Goal: Information Seeking & Learning: Find contact information

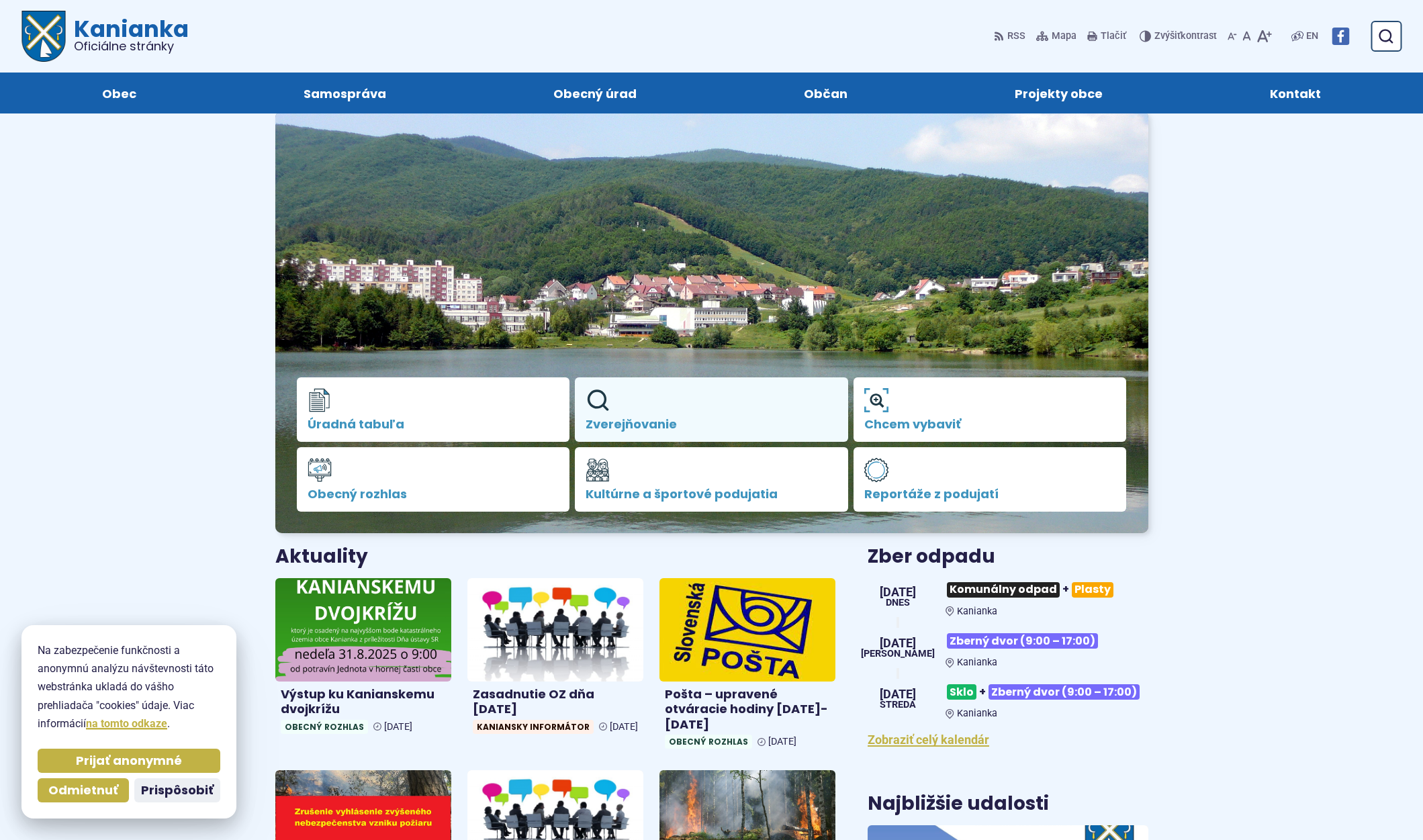
click at [610, 418] on span "Zverejňovanie" at bounding box center [711, 424] width 252 height 14
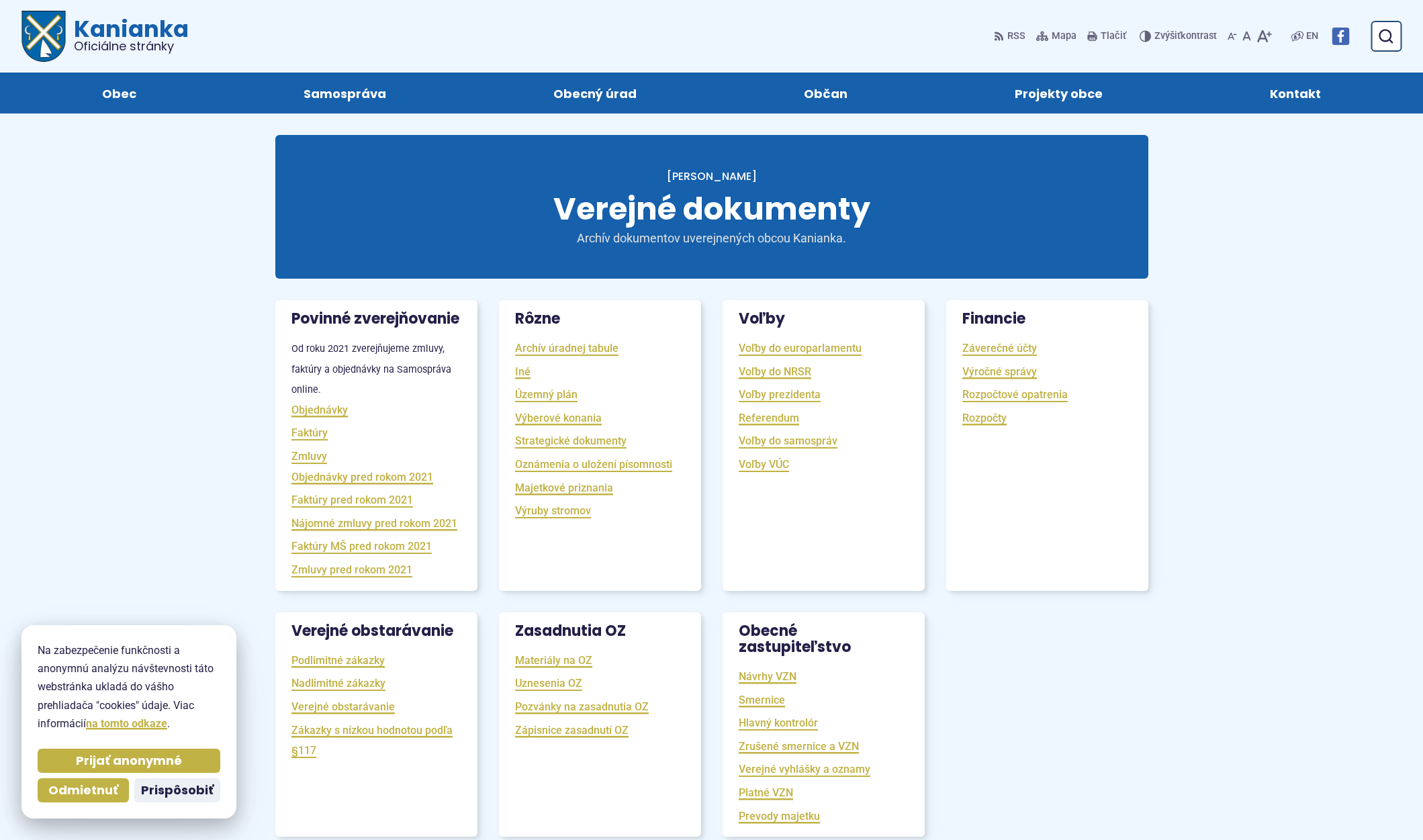
click at [610, 418] on li "Výberové konania" at bounding box center [600, 418] width 170 height 21
click at [108, 789] on span "Odmietnuť" at bounding box center [83, 790] width 70 height 15
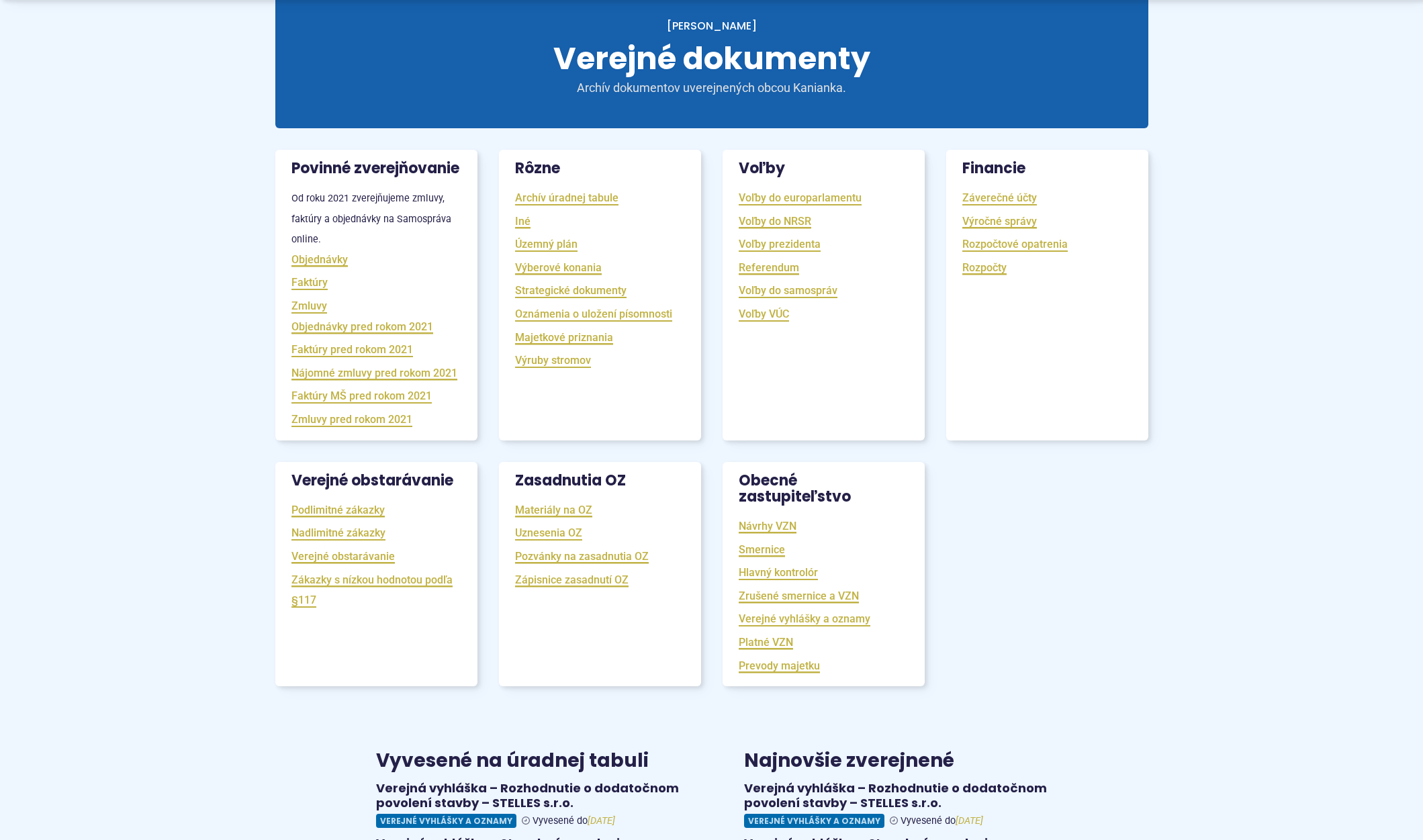
scroll to position [154, 0]
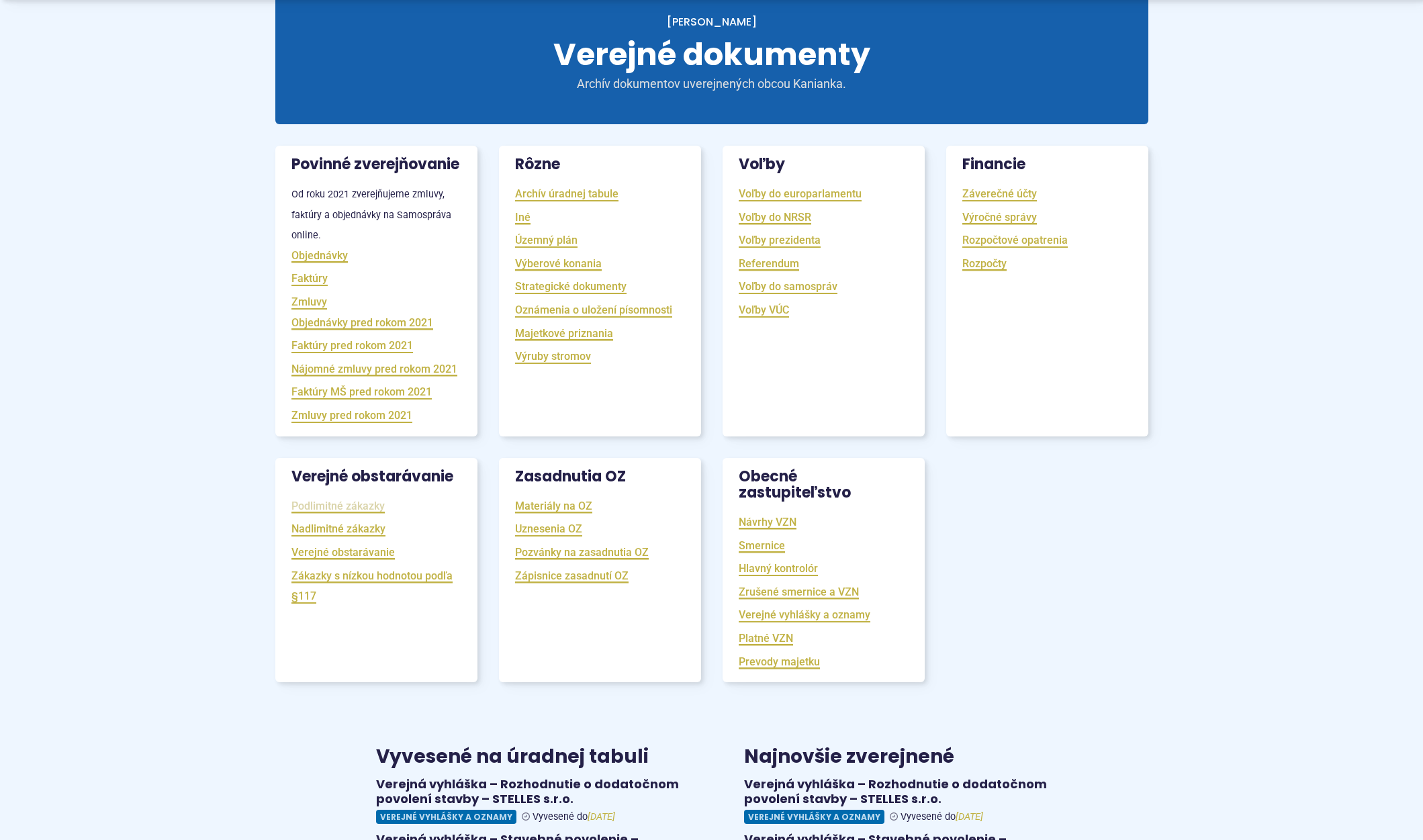
click at [318, 514] on link "Podlimitné zákazky" at bounding box center [338, 506] width 93 height 15
click at [323, 536] on link "Nadlimitné zákazky" at bounding box center [338, 528] width 94 height 15
click at [333, 514] on link "Podlimitné zákazky" at bounding box center [338, 506] width 93 height 15
click at [426, 592] on link "Zákazky s nízkou hodnotou podľa §117" at bounding box center [372, 586] width 161 height 36
click at [306, 309] on link "Zmluvy" at bounding box center [310, 301] width 35 height 15
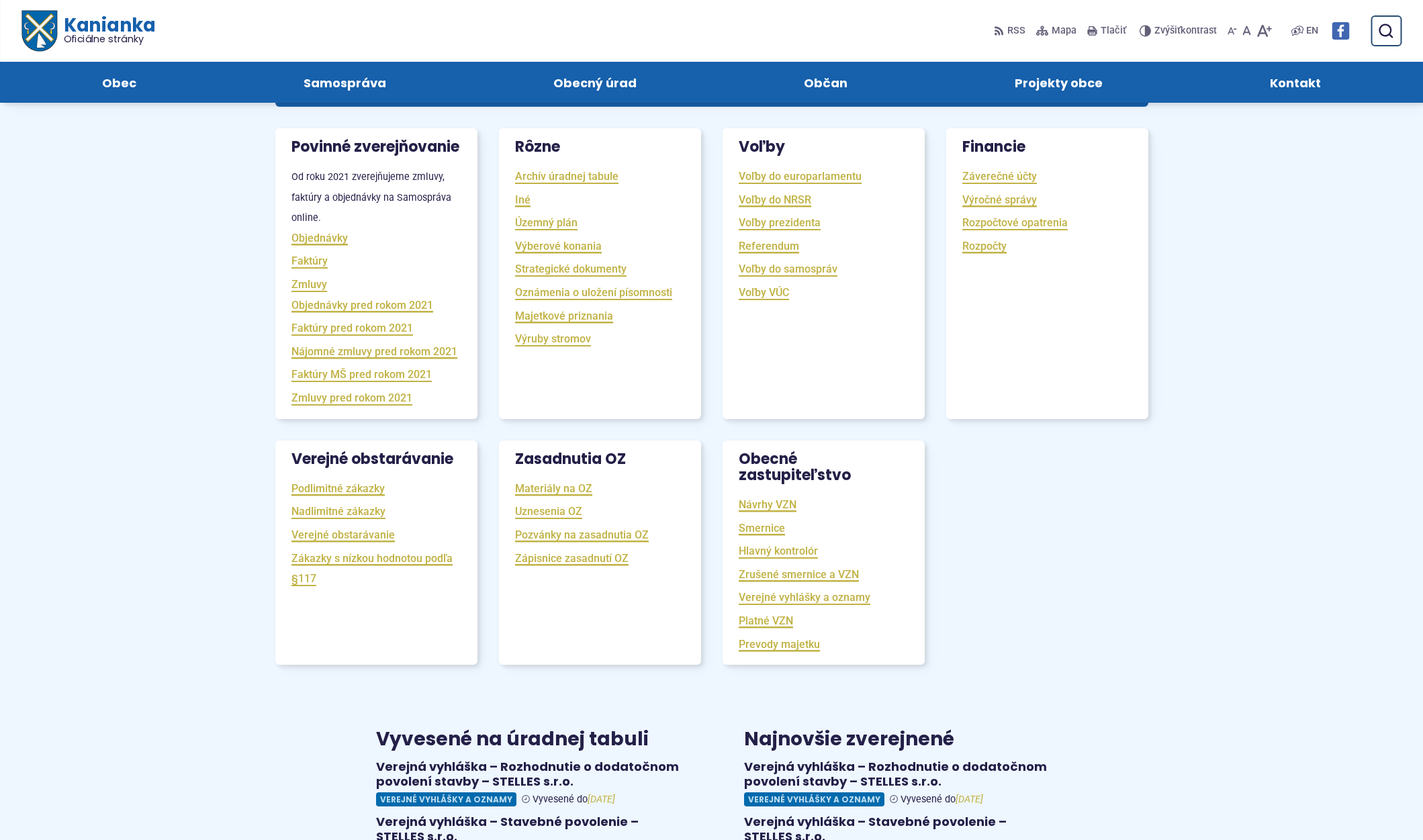
scroll to position [0, 0]
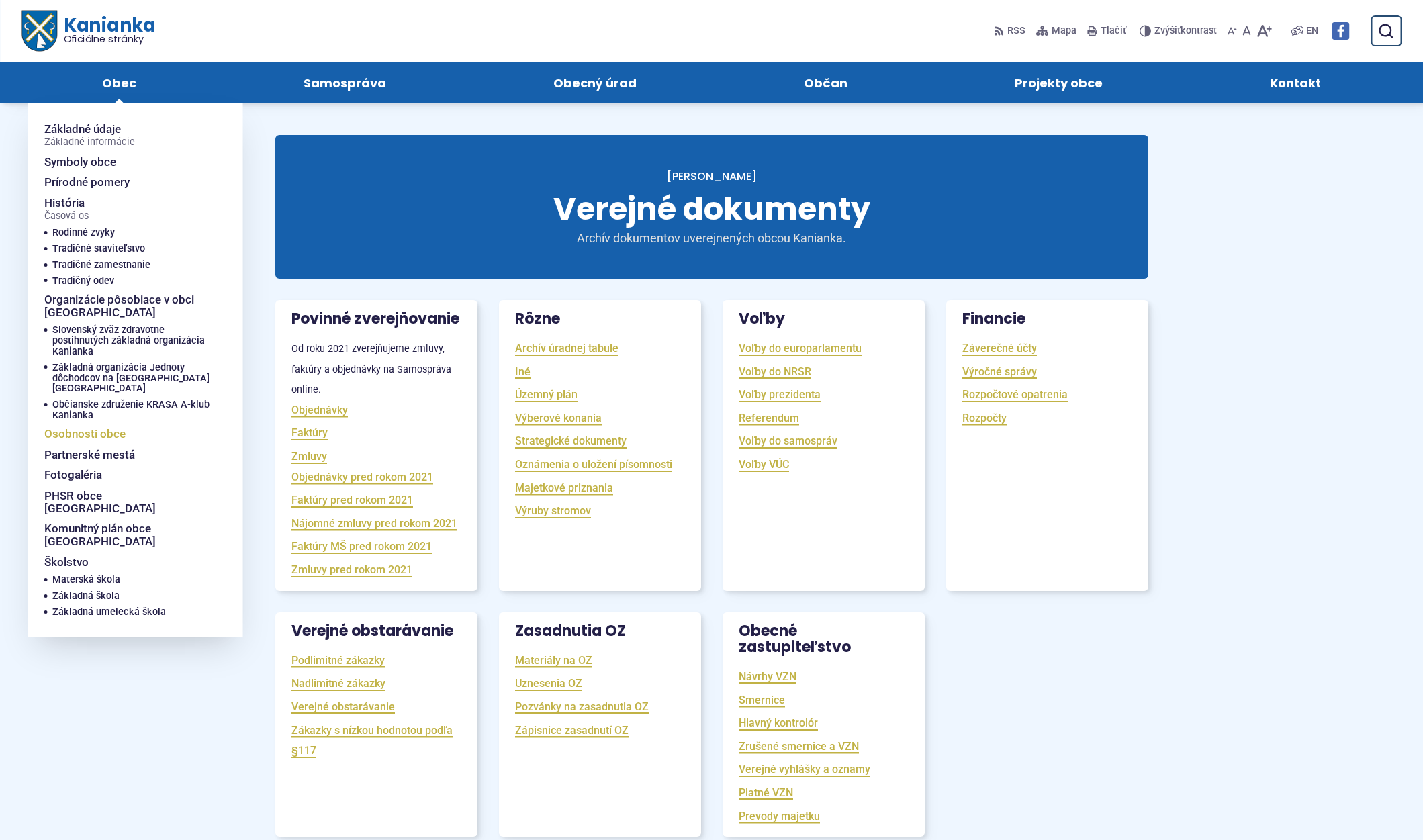
click at [78, 424] on span "Osobnosti obce" at bounding box center [84, 434] width 81 height 21
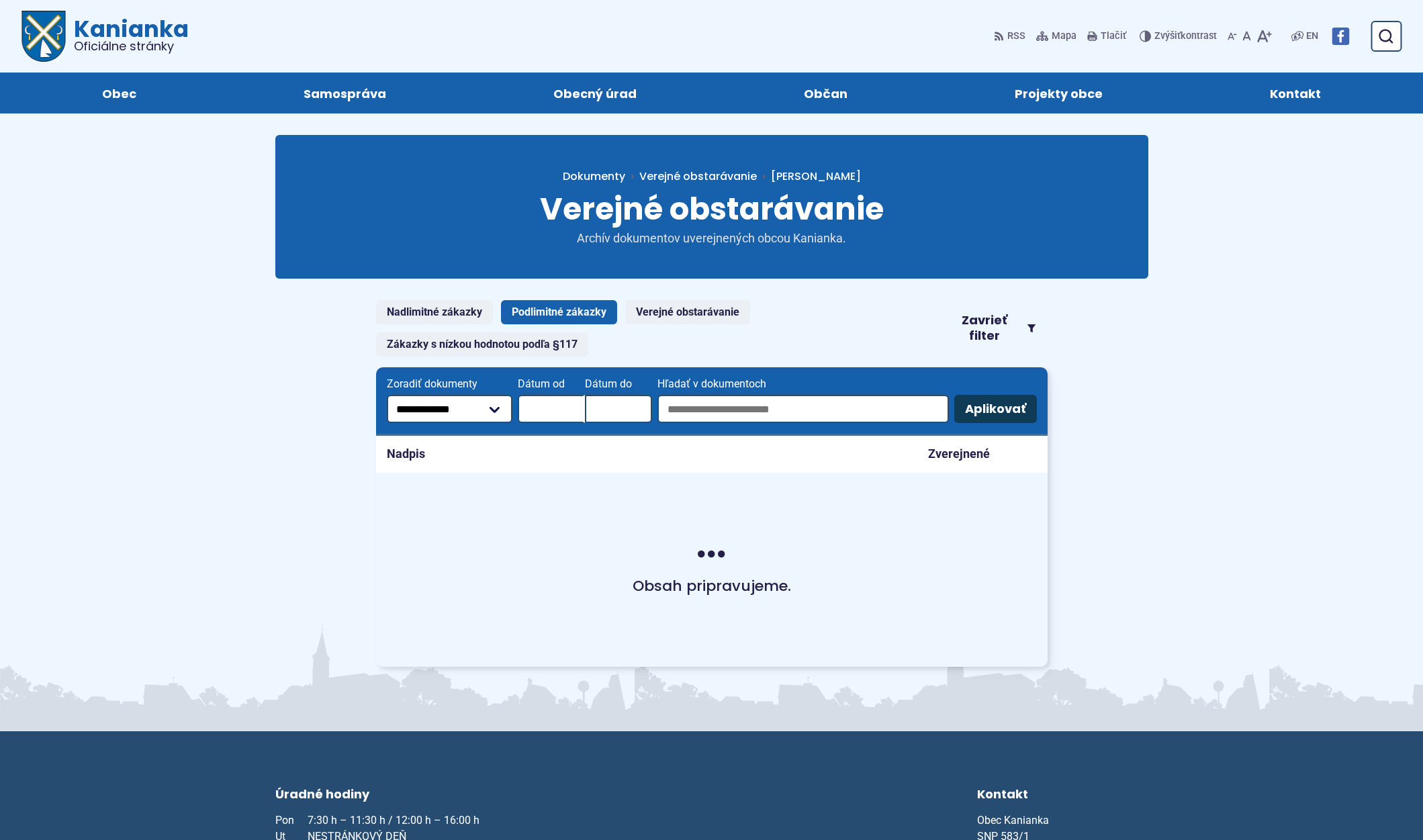
click at [1014, 403] on button "Aplikovať vybrané filtre" at bounding box center [995, 408] width 83 height 28
click at [666, 316] on link "Verejné obstarávanie" at bounding box center [687, 312] width 125 height 24
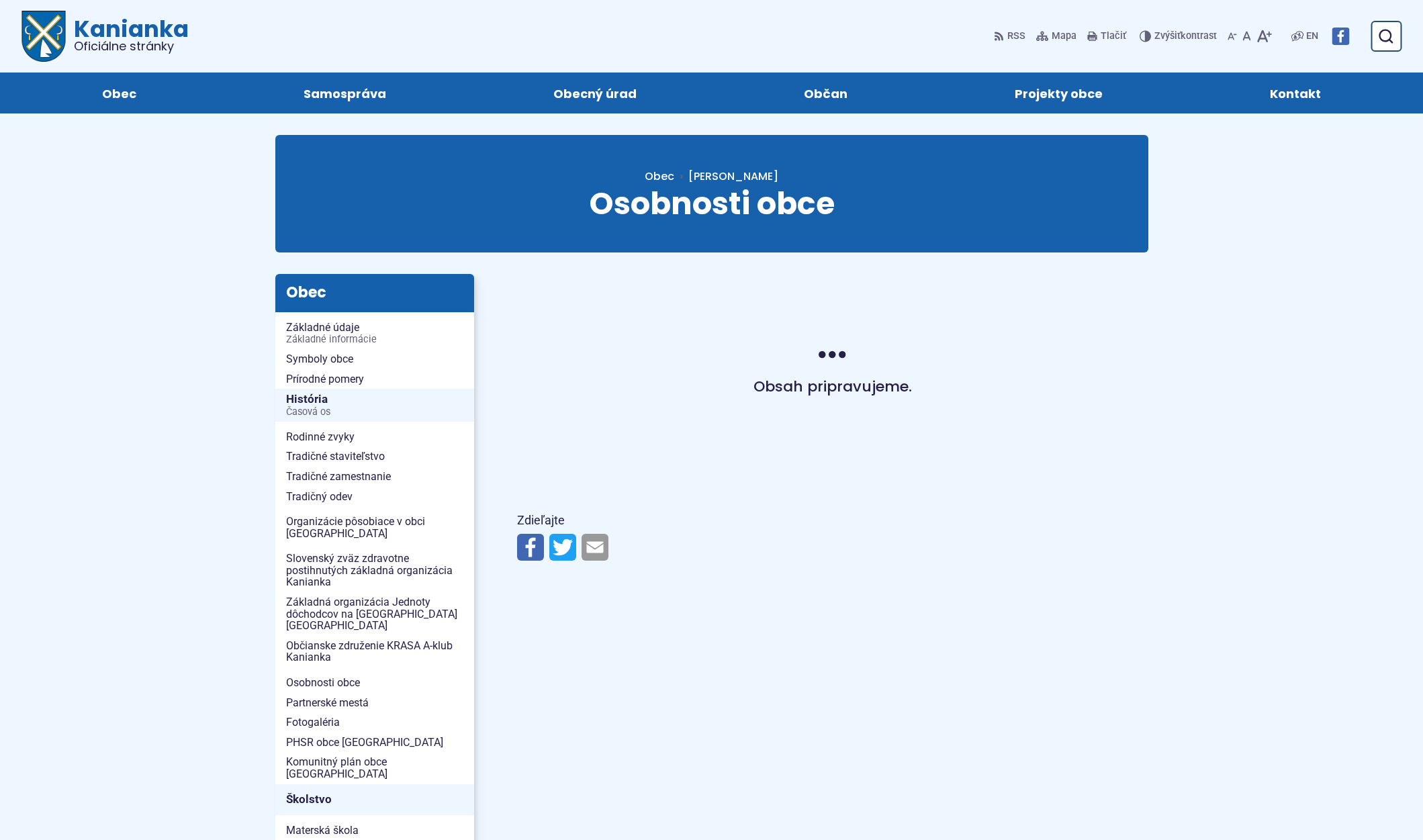
click at [119, 24] on span "Kanianka Oficiálne stránky" at bounding box center [127, 35] width 123 height 35
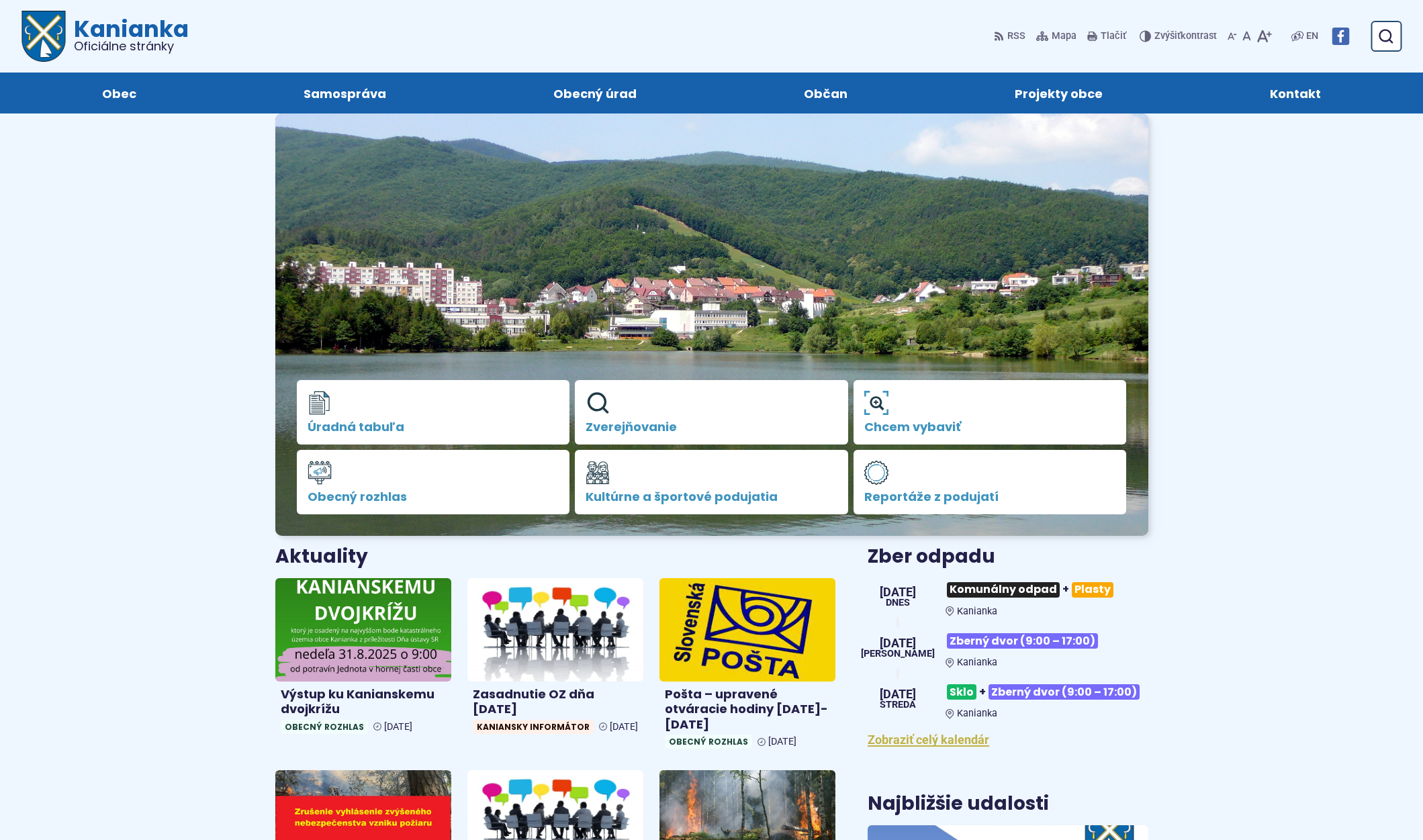
click at [1286, 91] on span "Kontakt" at bounding box center [1295, 92] width 51 height 41
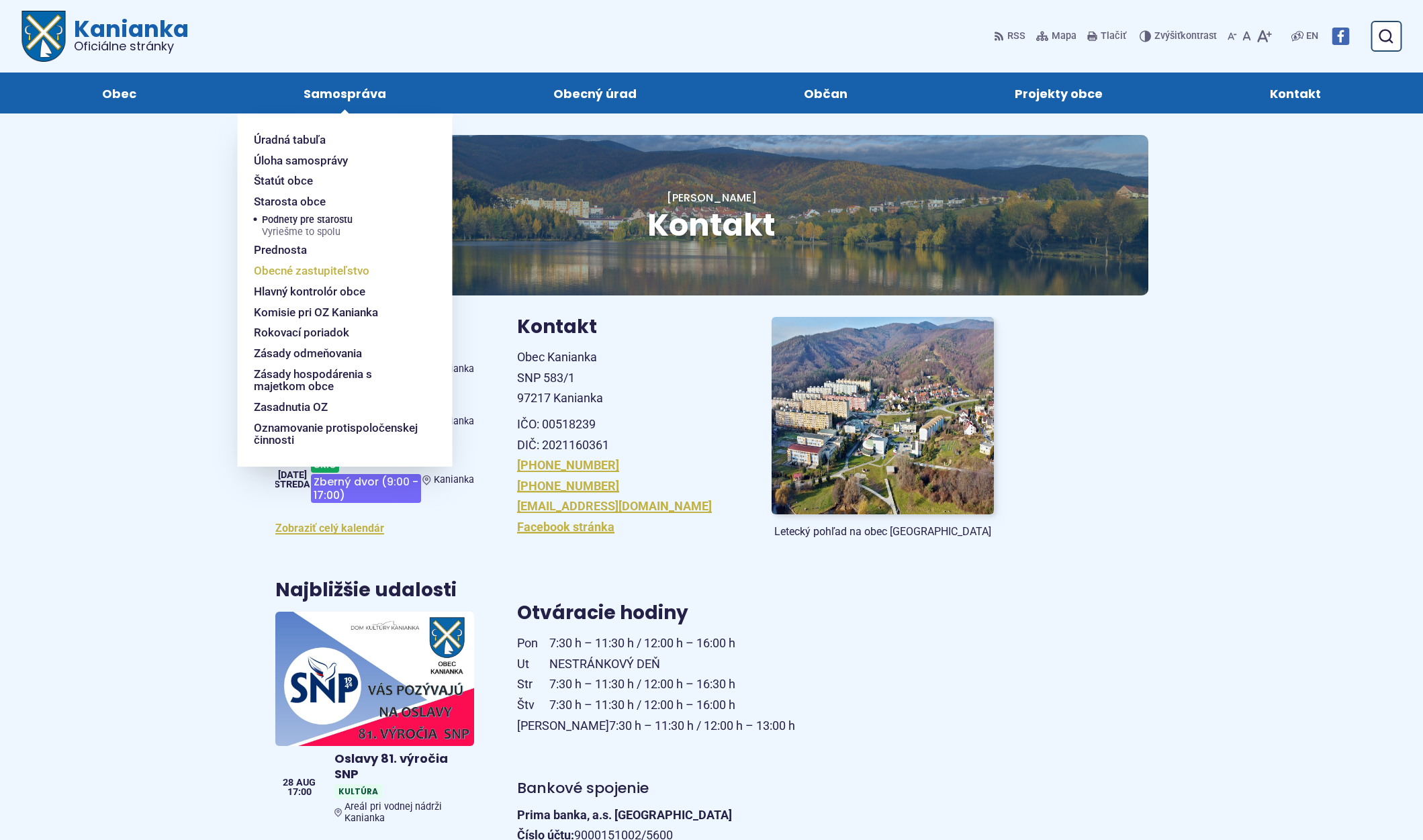
click at [271, 272] on span "Obecné zastupiteľstvo" at bounding box center [312, 271] width 116 height 21
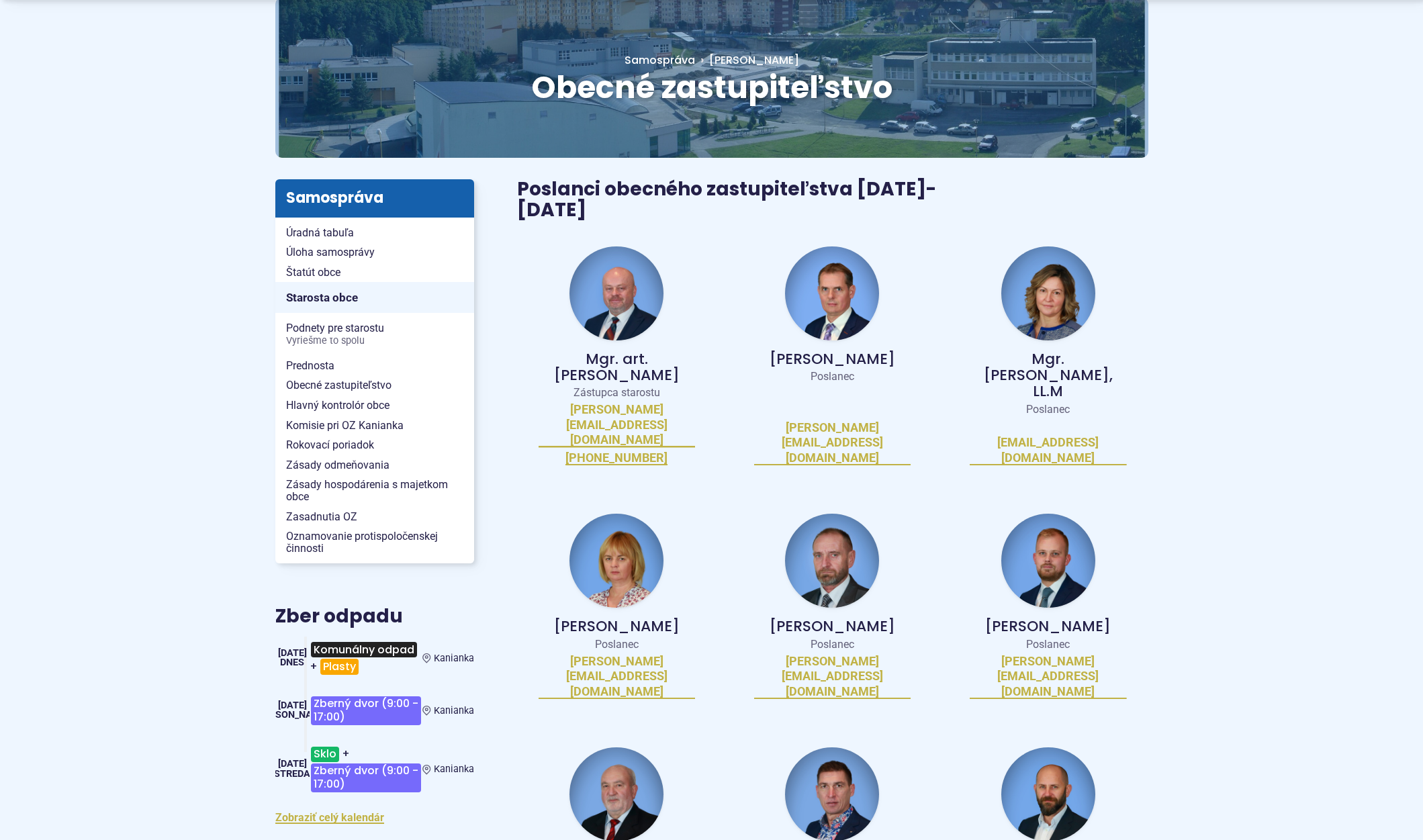
scroll to position [138, 0]
click at [646, 281] on img at bounding box center [616, 293] width 94 height 94
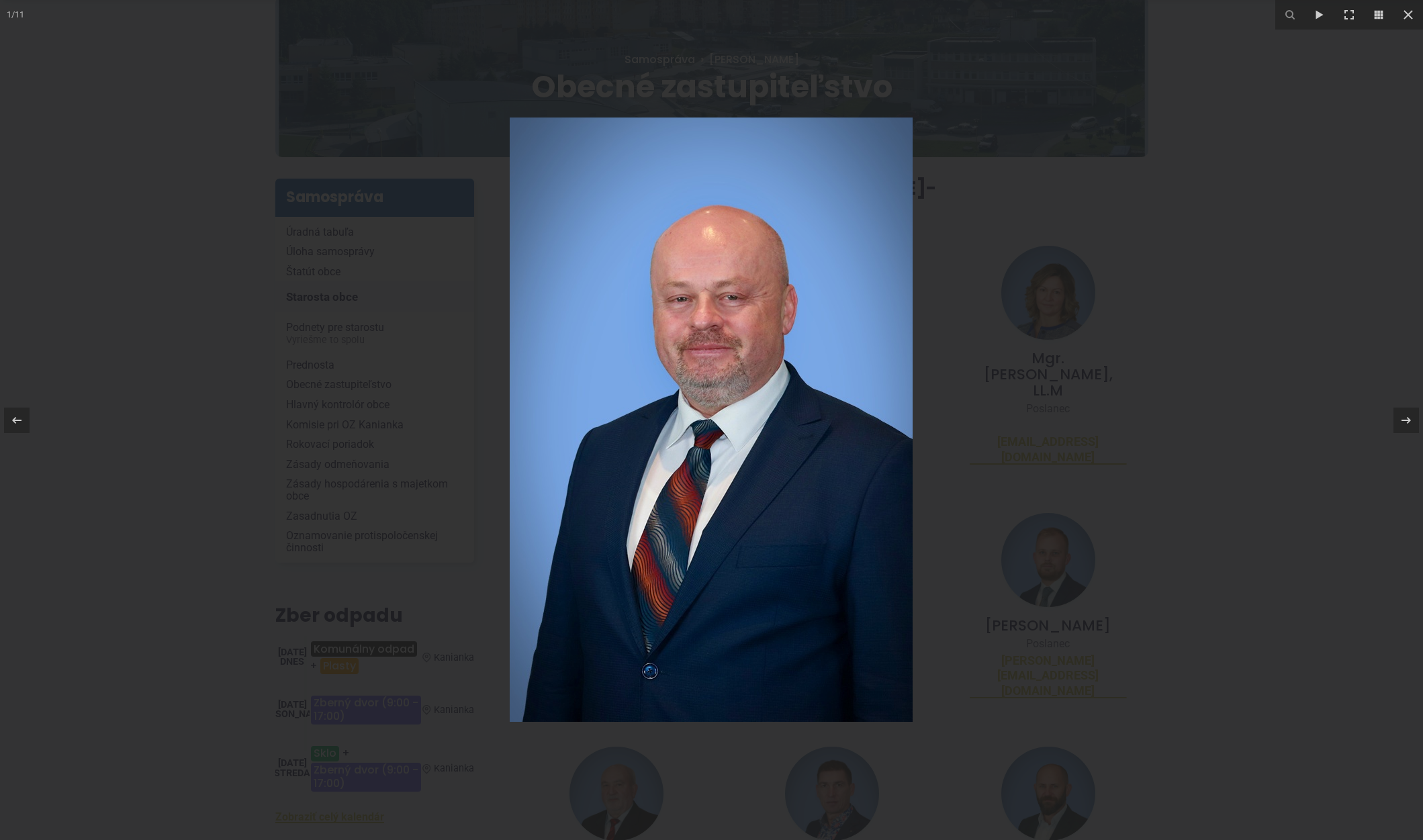
click at [646, 281] on img at bounding box center [711, 420] width 403 height 604
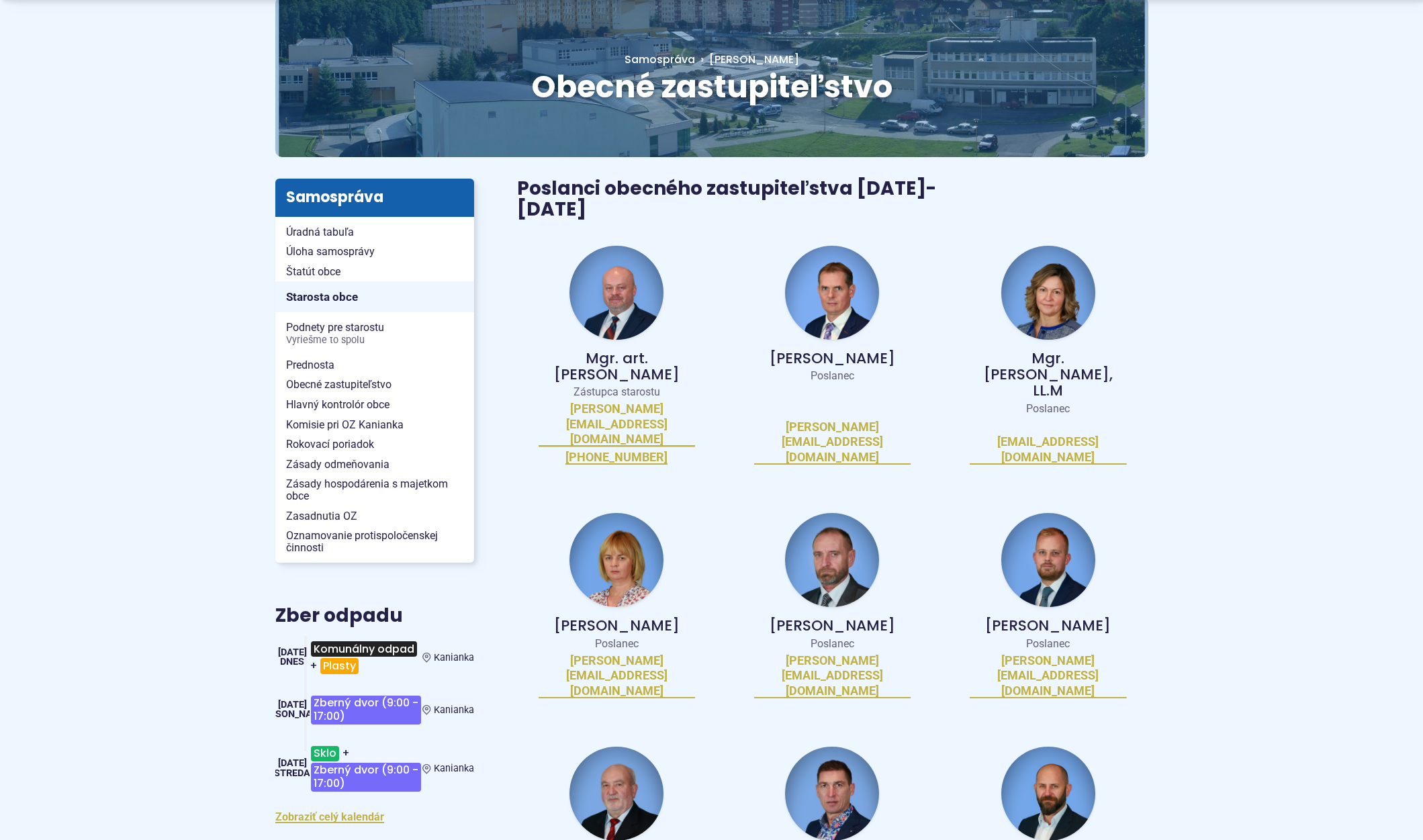
click at [814, 257] on img at bounding box center [831, 293] width 94 height 94
click at [1053, 263] on img at bounding box center [1048, 293] width 94 height 94
click at [845, 747] on img at bounding box center [831, 793] width 94 height 94
click at [608, 747] on img at bounding box center [616, 793] width 94 height 94
drag, startPoint x: 558, startPoint y: 764, endPoint x: 684, endPoint y: 760, distance: 126.1
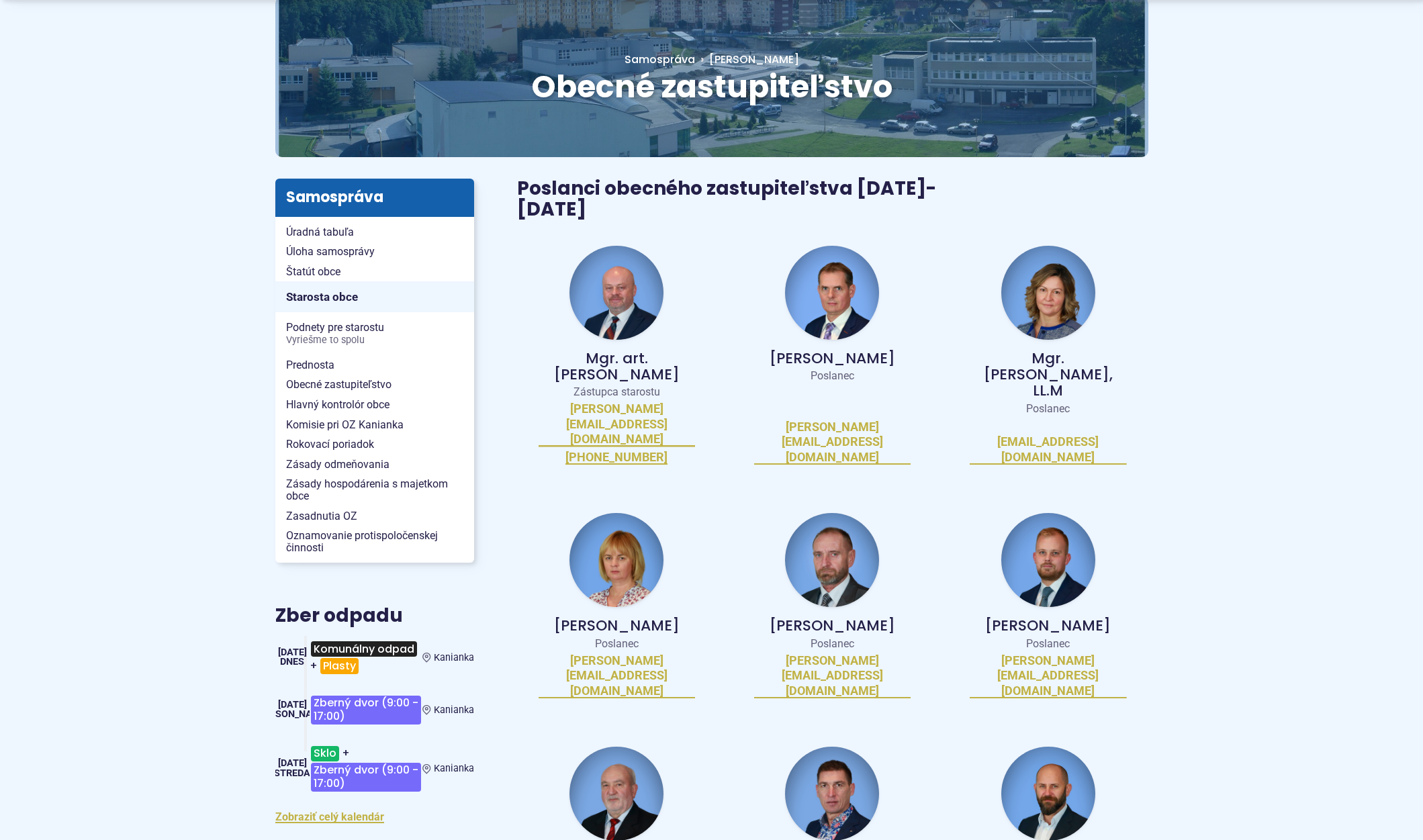
click at [519, 731] on div "JUDr. Ján Lacko Poslanec j.lacko@kanianka.sk" at bounding box center [617, 847] width 199 height 234
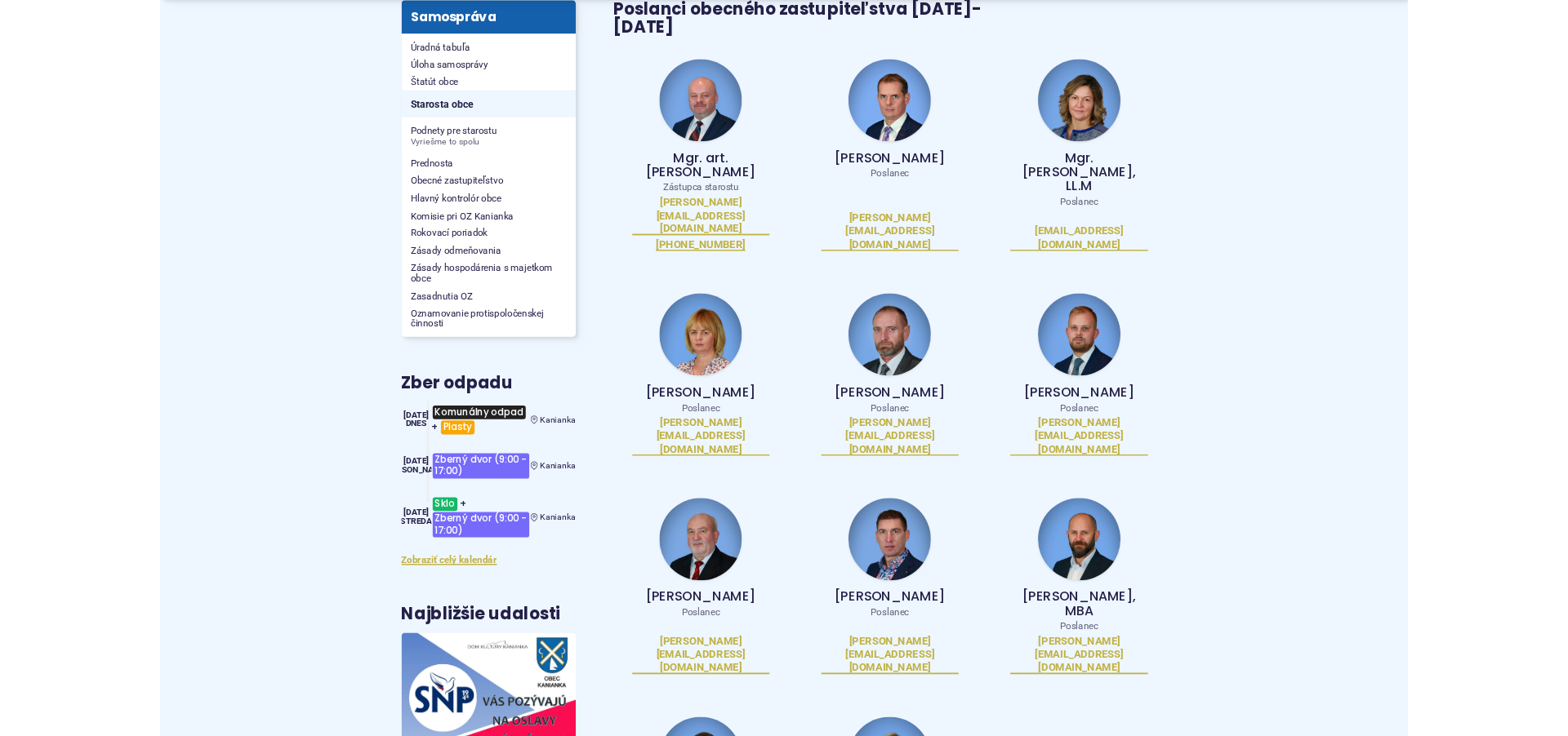
scroll to position [381, 0]
